Goal: Transaction & Acquisition: Download file/media

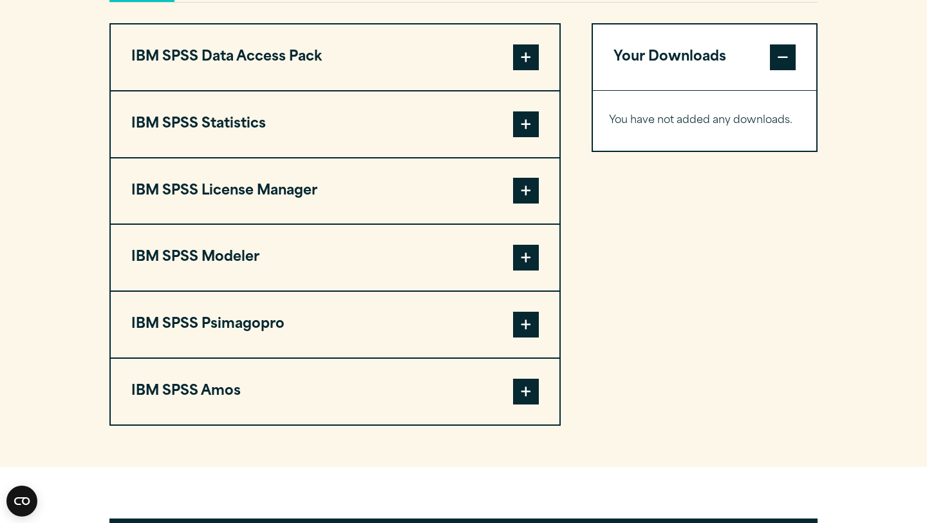
scroll to position [1018, 0]
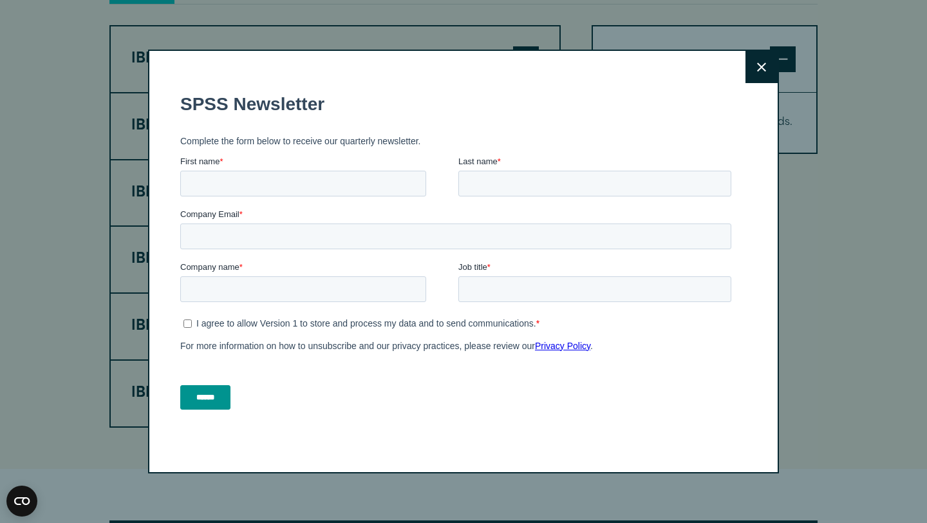
click at [767, 70] on button "Close" at bounding box center [761, 67] width 32 height 32
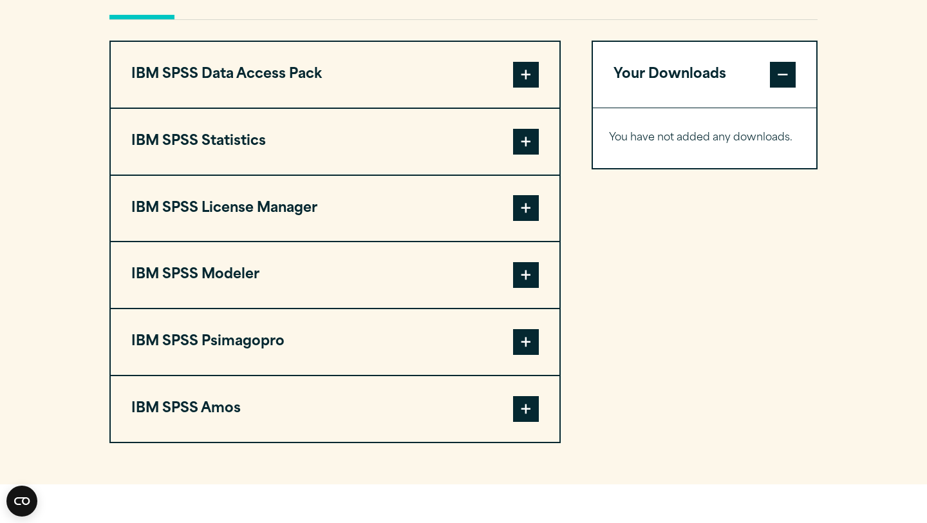
scroll to position [1000, 0]
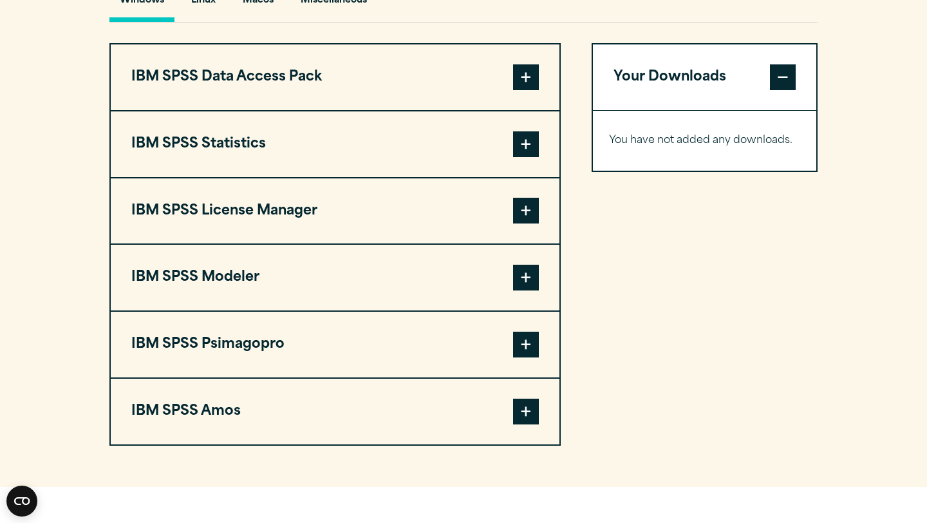
click at [524, 151] on span at bounding box center [526, 144] width 26 height 26
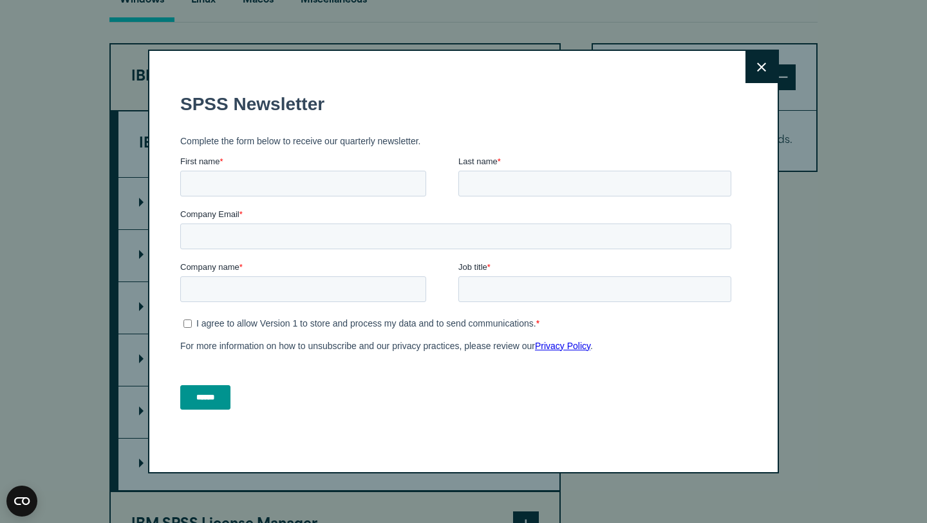
click at [765, 70] on icon at bounding box center [761, 66] width 9 height 9
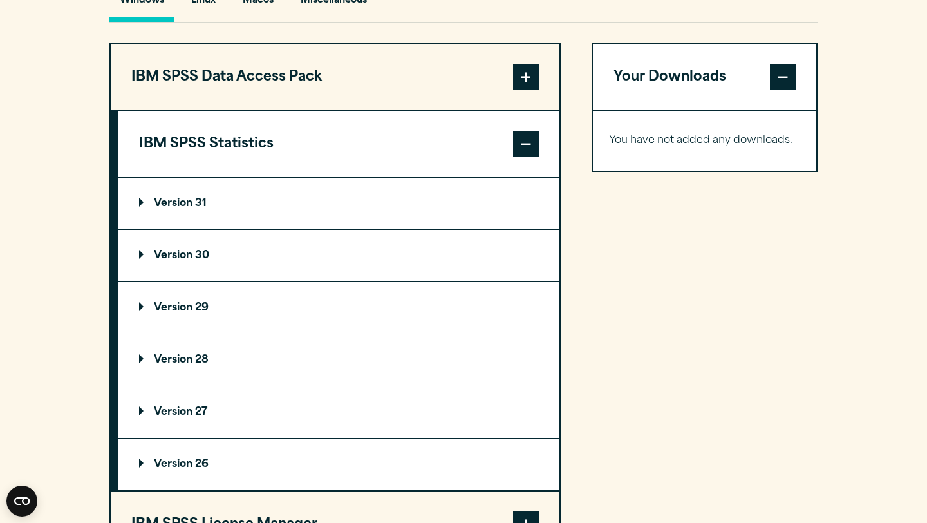
click at [195, 209] on p "Version 31" at bounding box center [173, 203] width 68 height 10
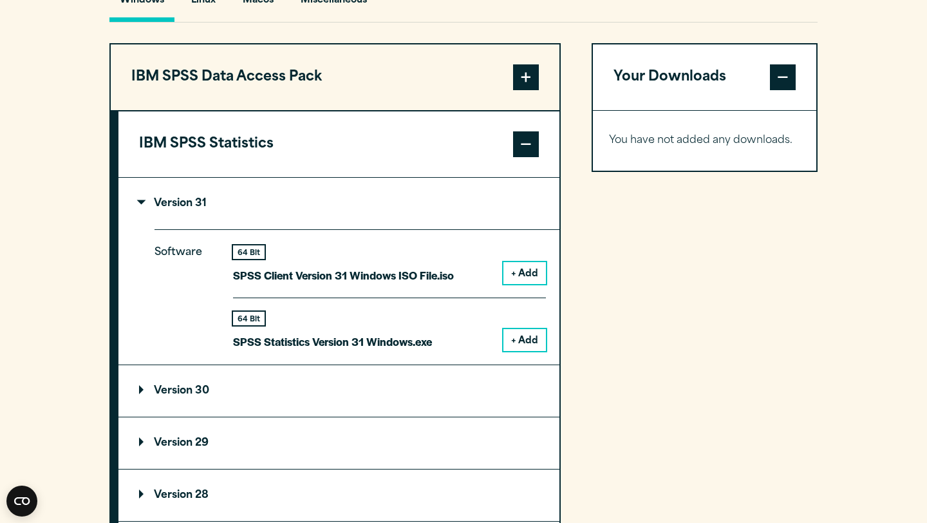
click at [532, 277] on button "+ Add" at bounding box center [524, 273] width 42 height 22
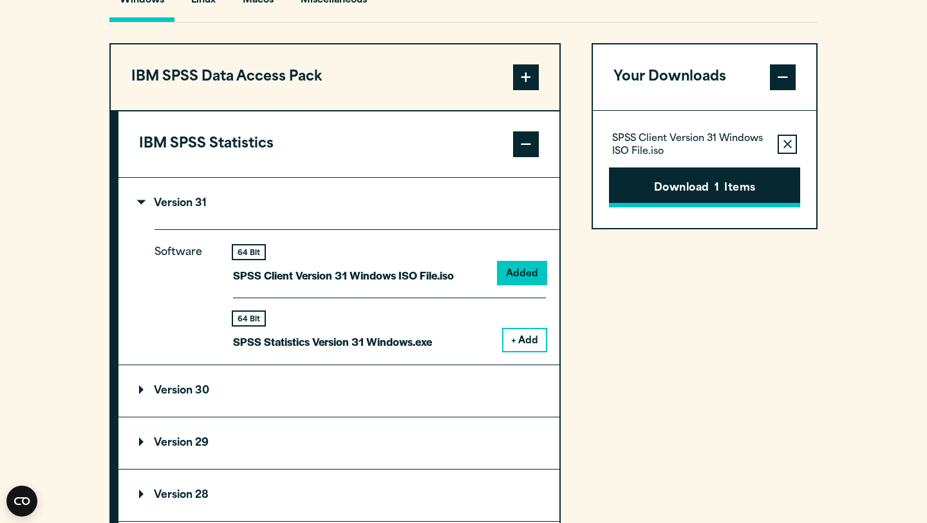
click at [694, 191] on button "Download 1 Items" at bounding box center [704, 187] width 191 height 40
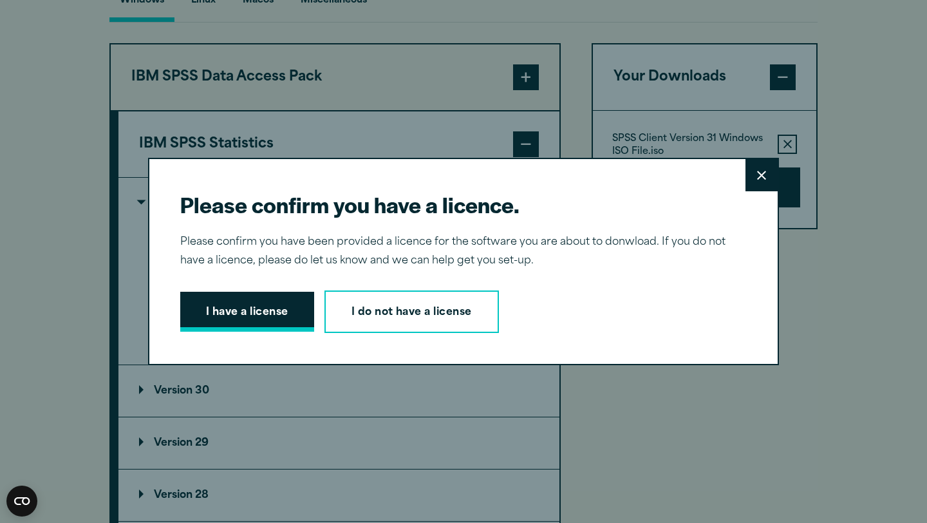
click at [262, 306] on button "I have a license" at bounding box center [247, 312] width 134 height 40
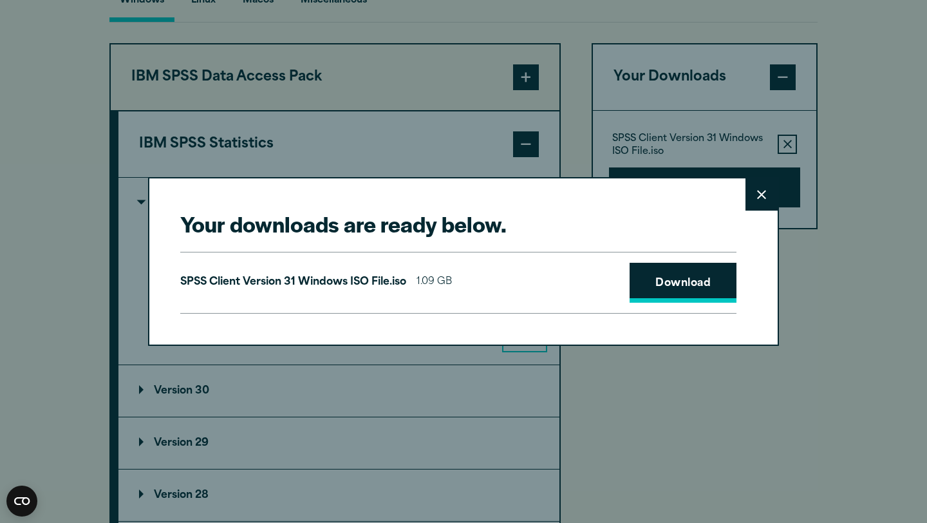
click at [695, 287] on link "Download" at bounding box center [683, 283] width 107 height 40
click at [691, 278] on link "Download" at bounding box center [683, 283] width 107 height 40
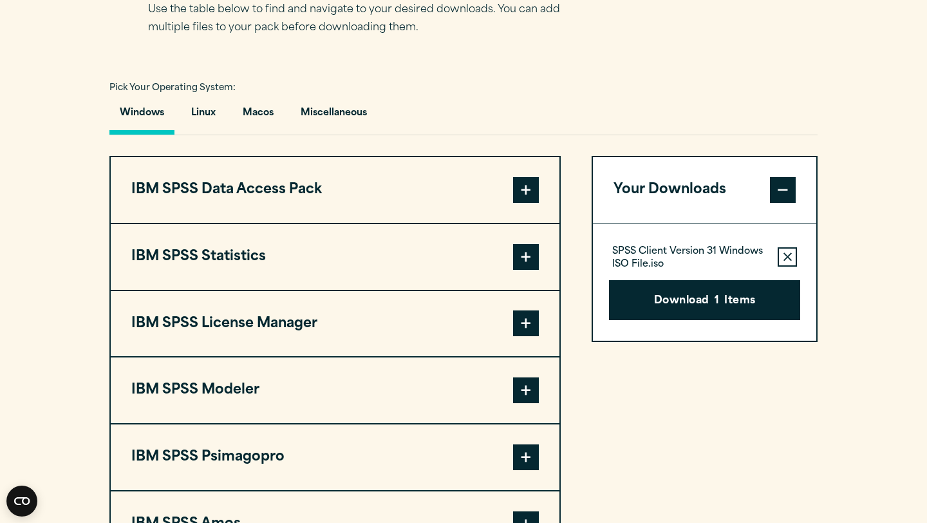
scroll to position [934, 0]
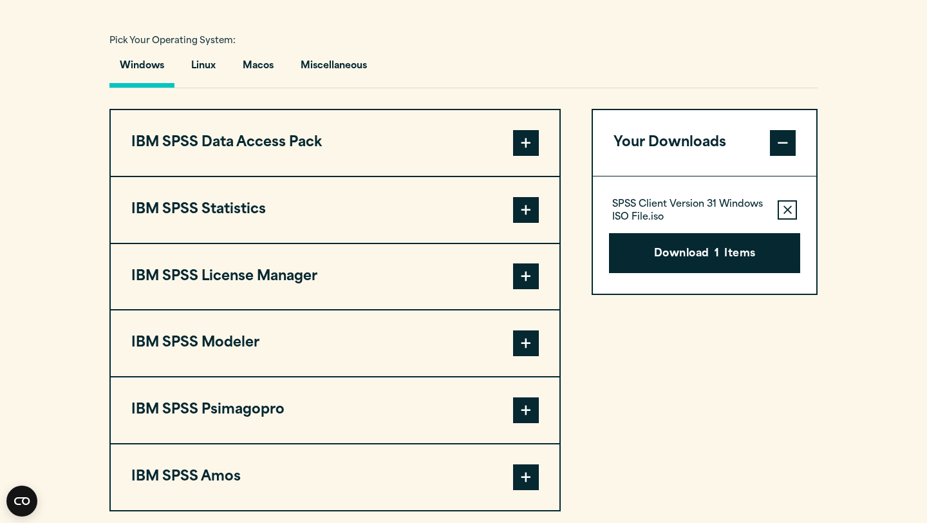
click at [525, 216] on span at bounding box center [526, 210] width 26 height 26
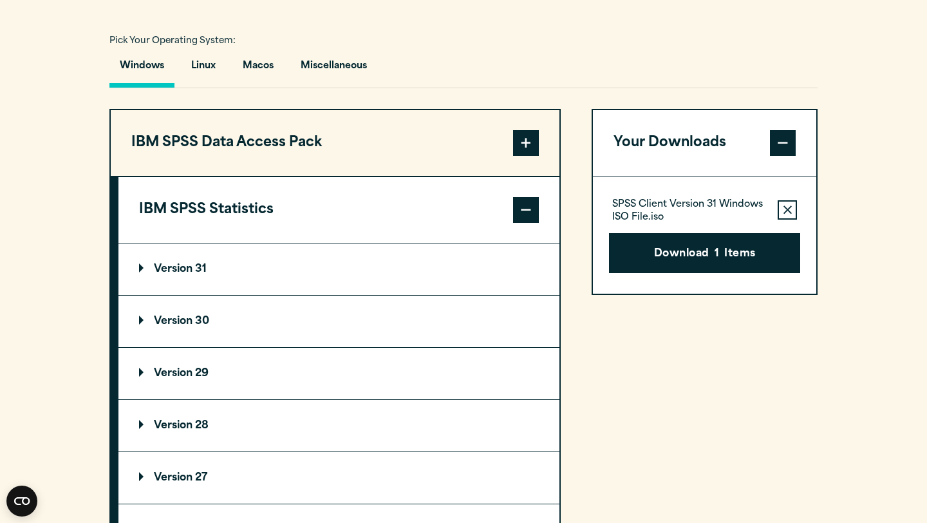
click at [189, 274] on p "Version 31" at bounding box center [173, 269] width 68 height 10
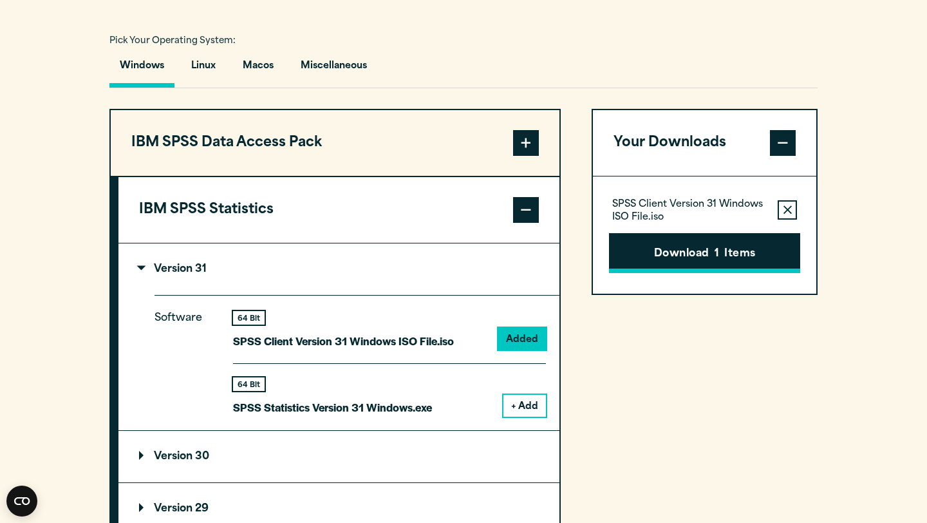
click at [735, 263] on button "Download 1 Items" at bounding box center [704, 253] width 191 height 40
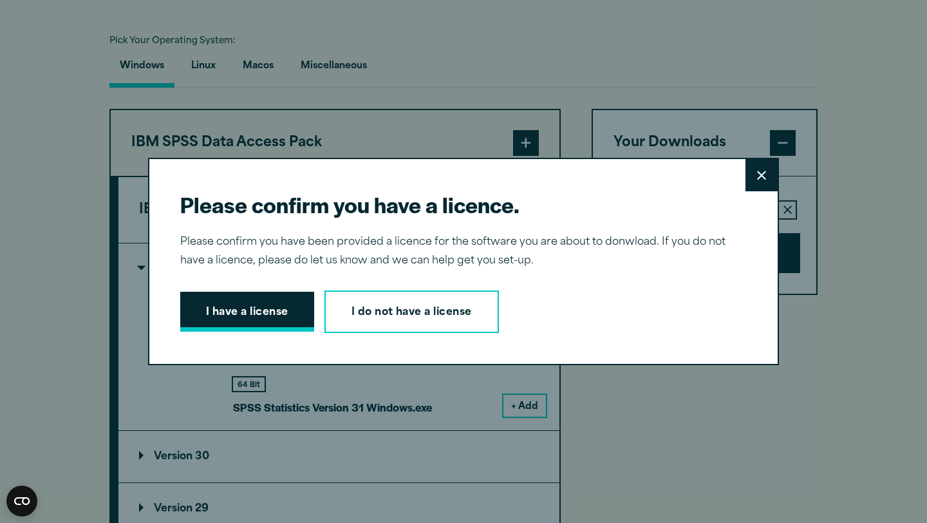
click at [247, 318] on button "I have a license" at bounding box center [247, 312] width 134 height 40
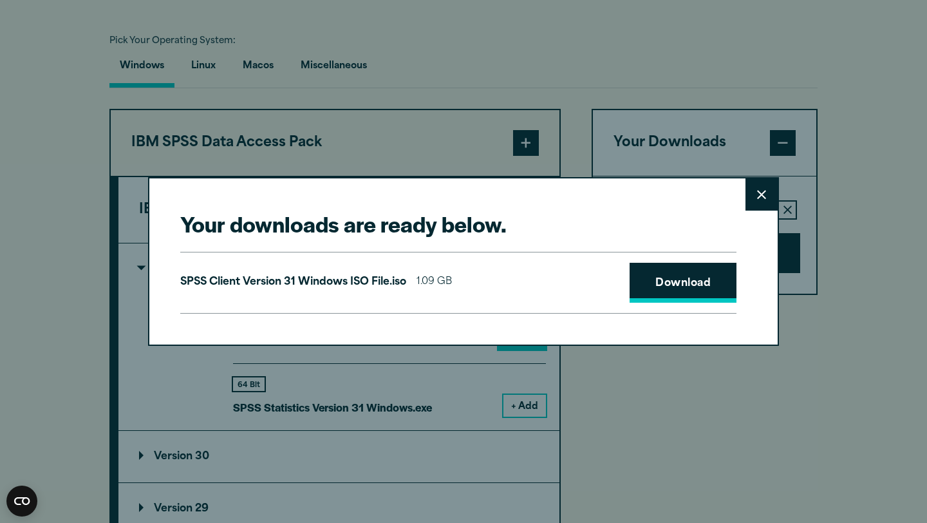
click at [694, 283] on link "Download" at bounding box center [683, 283] width 107 height 40
click at [701, 286] on link "Download" at bounding box center [683, 283] width 107 height 40
click at [765, 192] on icon at bounding box center [761, 195] width 9 height 10
